Goal: Information Seeking & Learning: Check status

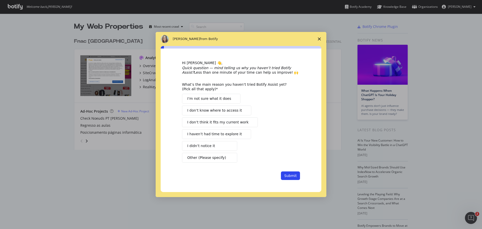
click at [319, 36] on span "Close survey" at bounding box center [319, 39] width 14 height 14
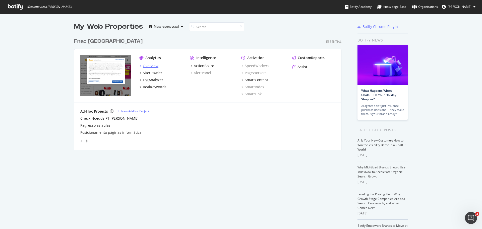
click at [155, 64] on div "Overview" at bounding box center [151, 65] width 16 height 5
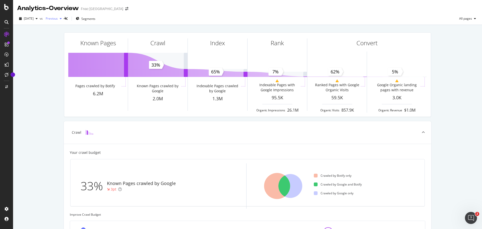
click at [55, 19] on span "Previous" at bounding box center [51, 18] width 14 height 4
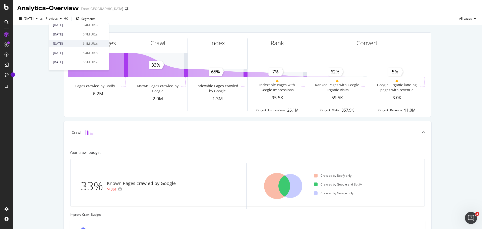
scroll to position [100, 0]
click at [71, 44] on div "[DATE]" at bounding box center [66, 46] width 27 height 5
